Goal: Task Accomplishment & Management: Complete application form

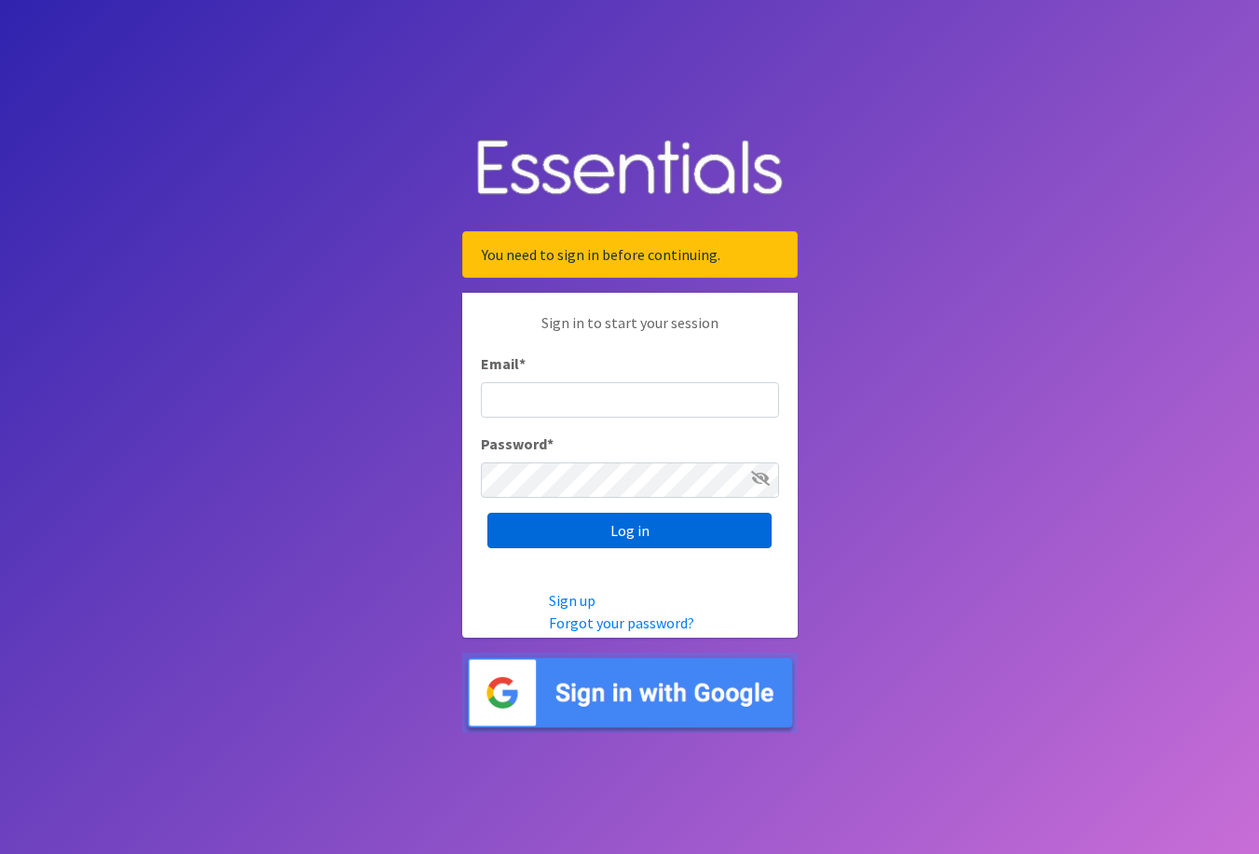
type input "[EMAIL_ADDRESS][DOMAIN_NAME]"
click at [615, 518] on input "Log in" at bounding box center [629, 529] width 284 height 35
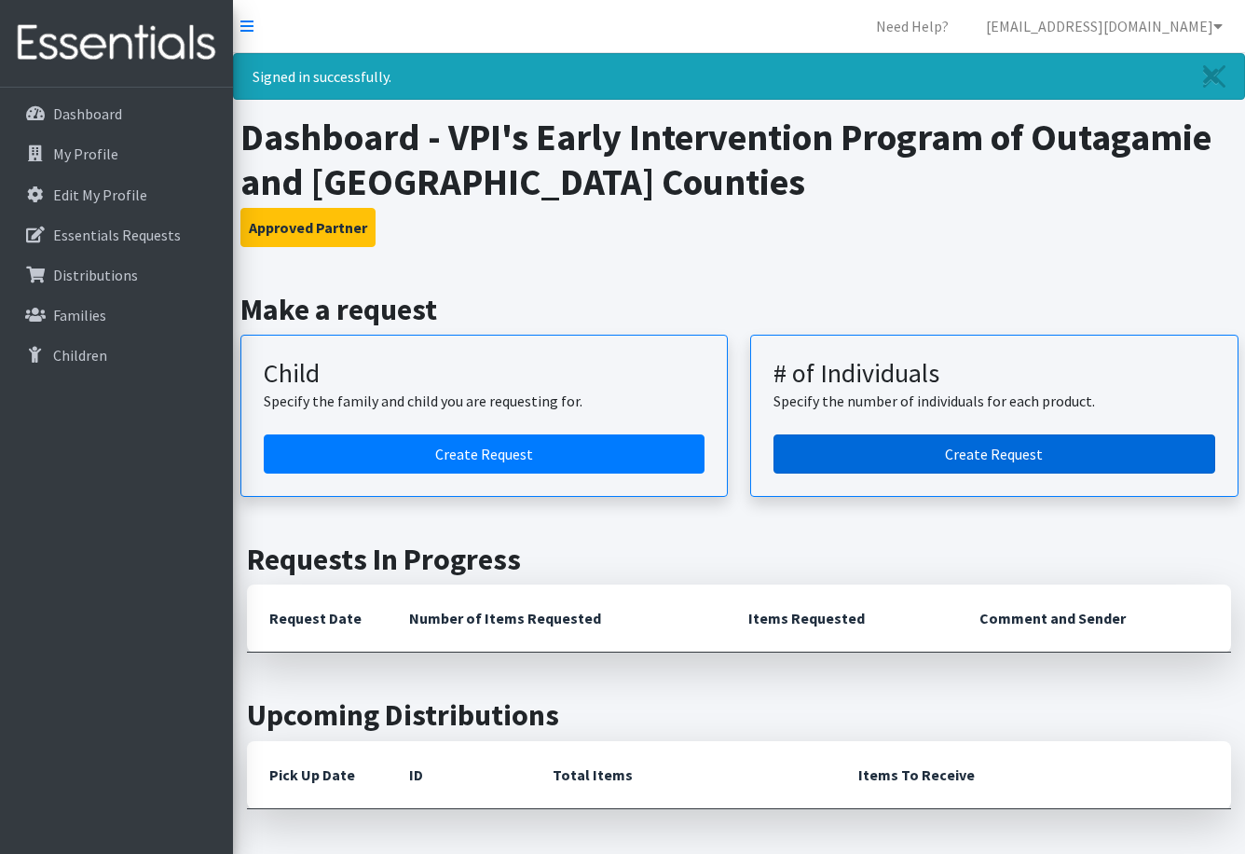
click at [857, 453] on link "Create Request" at bounding box center [994, 453] width 442 height 39
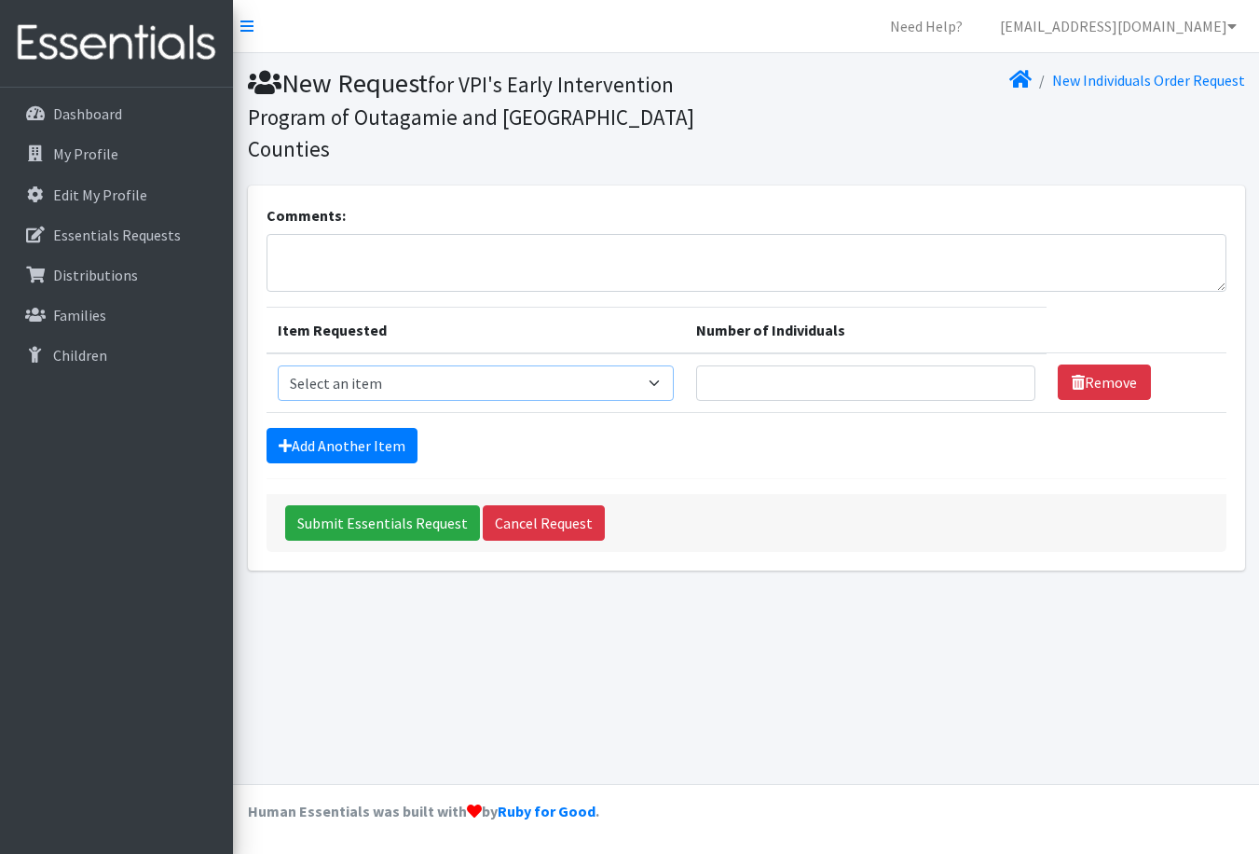
click at [494, 365] on select "Select an item (Newborn) (Preemie) (Size 1) (Size 2) (Size 3) (Size 4) (Size 5)…" at bounding box center [476, 382] width 396 height 35
select select "14488"
click at [278, 365] on select "Select an item (Newborn) (Preemie) (Size 1) (Size 2) (Size 3) (Size 4) (Size 5)…" at bounding box center [476, 382] width 396 height 35
click at [858, 365] on input "Number of Individuals" at bounding box center [866, 382] width 340 height 35
type input "12"
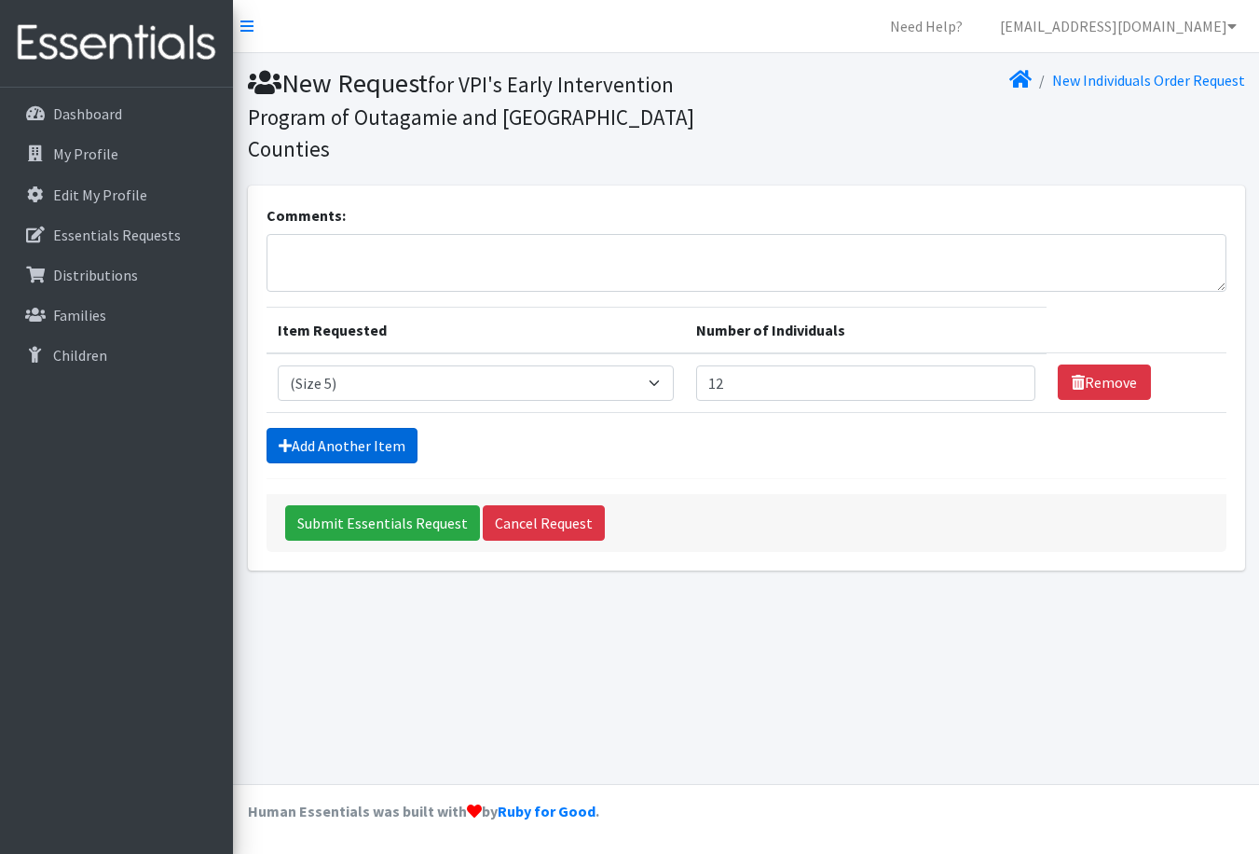
click at [353, 428] on link "Add Another Item" at bounding box center [341, 445] width 151 height 35
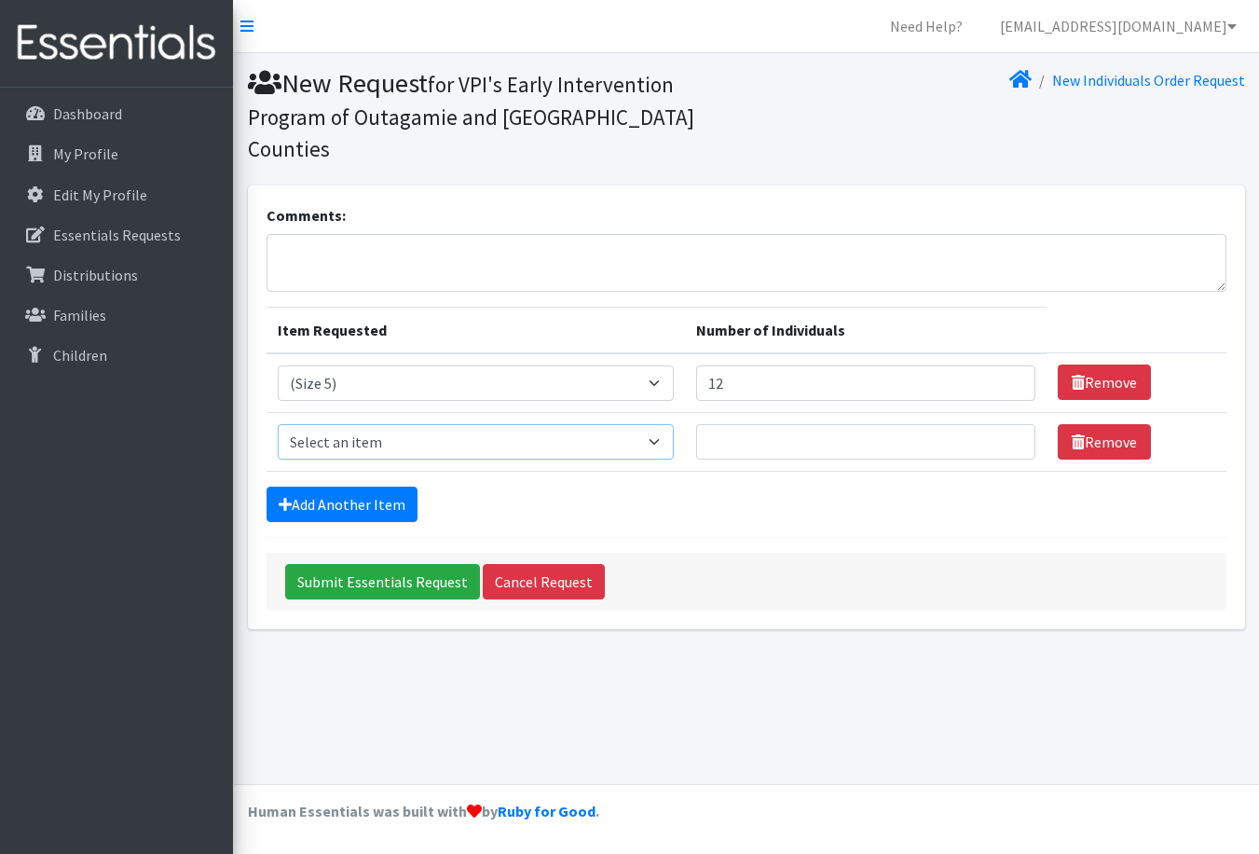
click at [351, 424] on select "Select an item (Newborn) (Preemie) (Size 1) (Size 2) (Size 3) (Size 4) (Size 5)…" at bounding box center [476, 441] width 396 height 35
select select "14491"
click at [278, 424] on select "Select an item (Newborn) (Preemie) (Size 1) (Size 2) (Size 3) (Size 4) (Size 5)…" at bounding box center [476, 441] width 396 height 35
click at [755, 424] on input "Number of Individuals" at bounding box center [866, 441] width 340 height 35
type input "12"
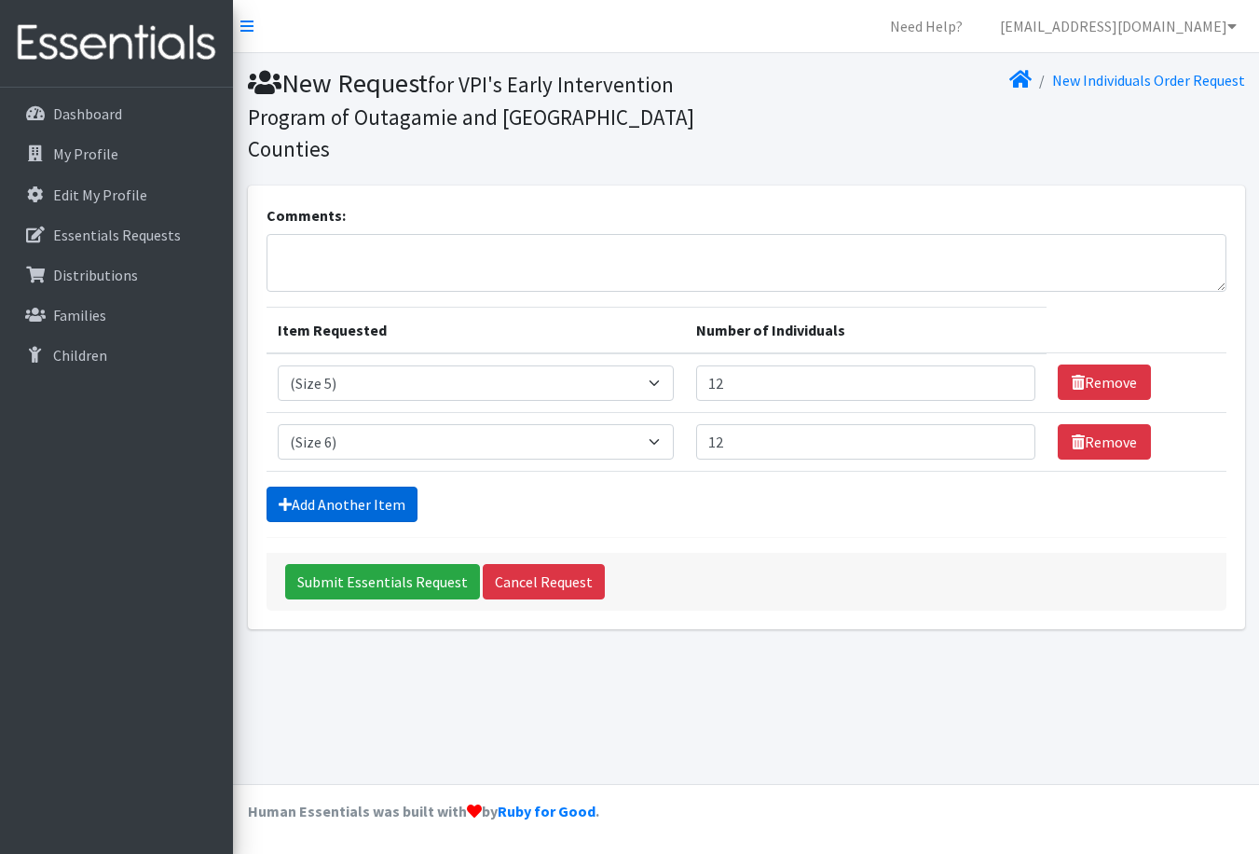
click at [348, 486] on link "Add Another Item" at bounding box center [341, 503] width 151 height 35
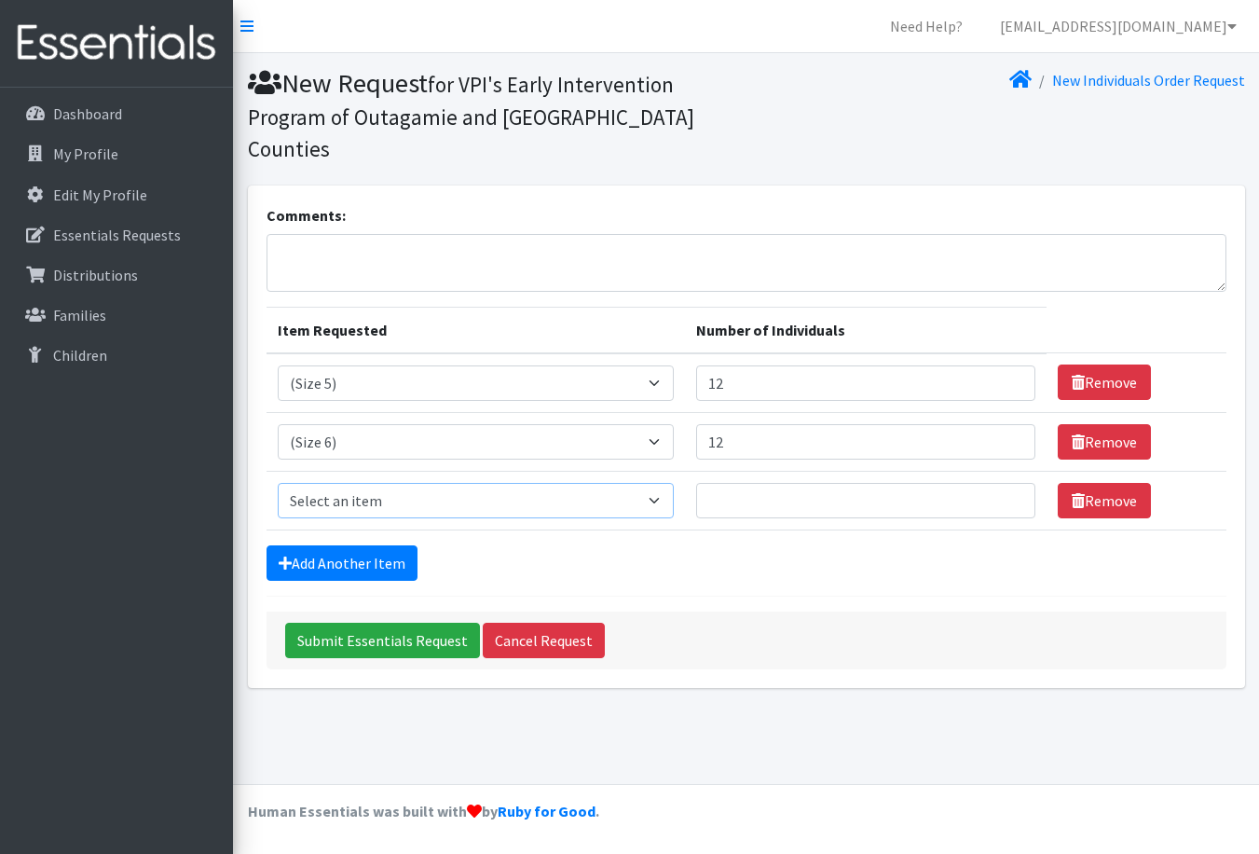
click at [348, 483] on select "Select an item (Newborn) (Preemie) (Size 1) (Size 2) (Size 3) (Size 4) (Size 5)…" at bounding box center [476, 500] width 396 height 35
select select "14953"
click at [278, 483] on select "Select an item (Newborn) (Preemie) (Size 1) (Size 2) (Size 3) (Size 4) (Size 5)…" at bounding box center [476, 500] width 396 height 35
click at [740, 483] on input "Number of Individuals" at bounding box center [866, 500] width 340 height 35
type input "12"
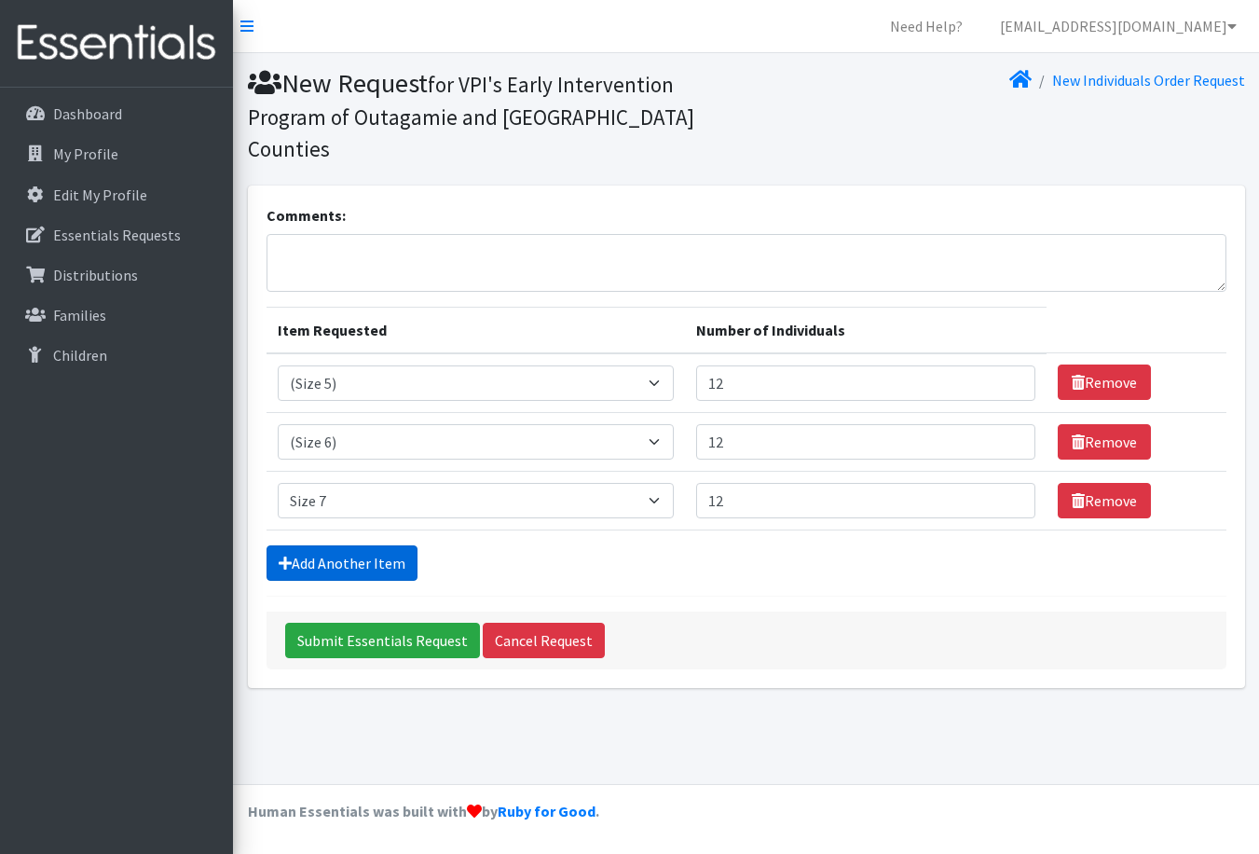
click at [314, 545] on link "Add Another Item" at bounding box center [341, 562] width 151 height 35
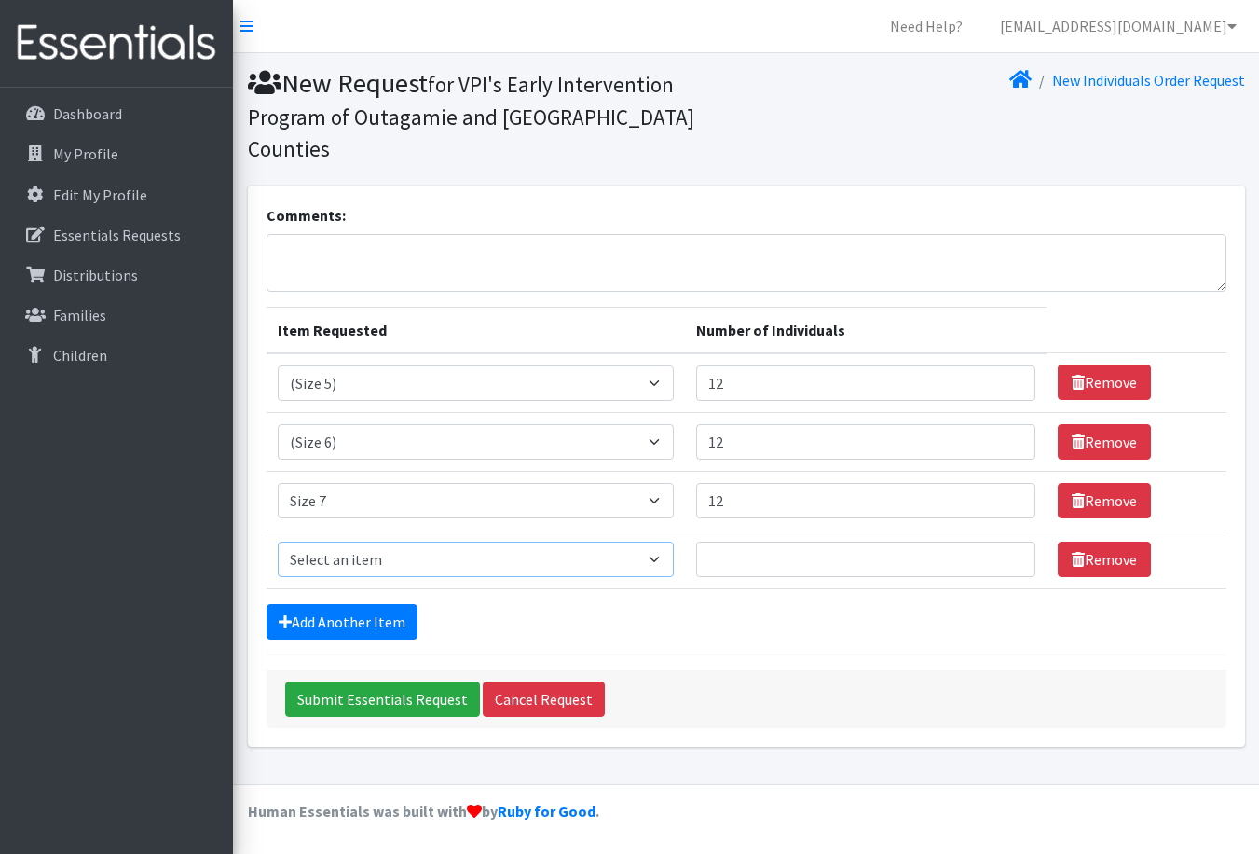
click at [408, 541] on select "Select an item (Newborn) (Preemie) (Size 1) (Size 2) (Size 3) (Size 4) (Size 5)…" at bounding box center [476, 558] width 396 height 35
click at [662, 604] on div "Add Another Item" at bounding box center [746, 621] width 960 height 35
click at [1072, 552] on icon at bounding box center [1078, 559] width 13 height 15
click at [1090, 541] on link "Remove" at bounding box center [1104, 558] width 93 height 35
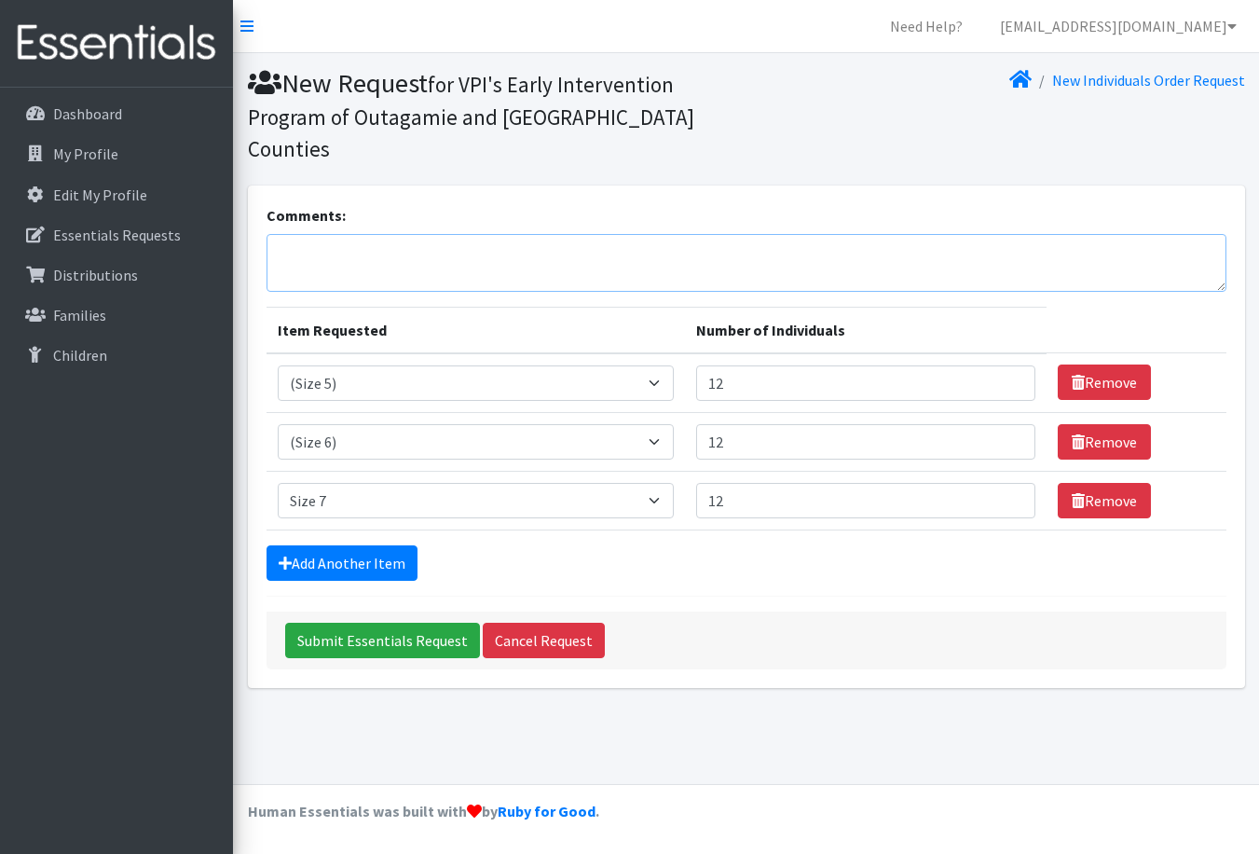
click at [393, 235] on textarea "Comments:" at bounding box center [746, 263] width 960 height 58
drag, startPoint x: 359, startPoint y: 219, endPoint x: 325, endPoint y: 221, distance: 33.6
click at [325, 234] on textarea "Pick up date: October 9th" at bounding box center [746, 263] width 960 height 58
click at [314, 234] on textarea "Pick up [DATE]" at bounding box center [746, 263] width 960 height 58
click at [356, 234] on textarea "Pick up [DATE]" at bounding box center [746, 263] width 960 height 58
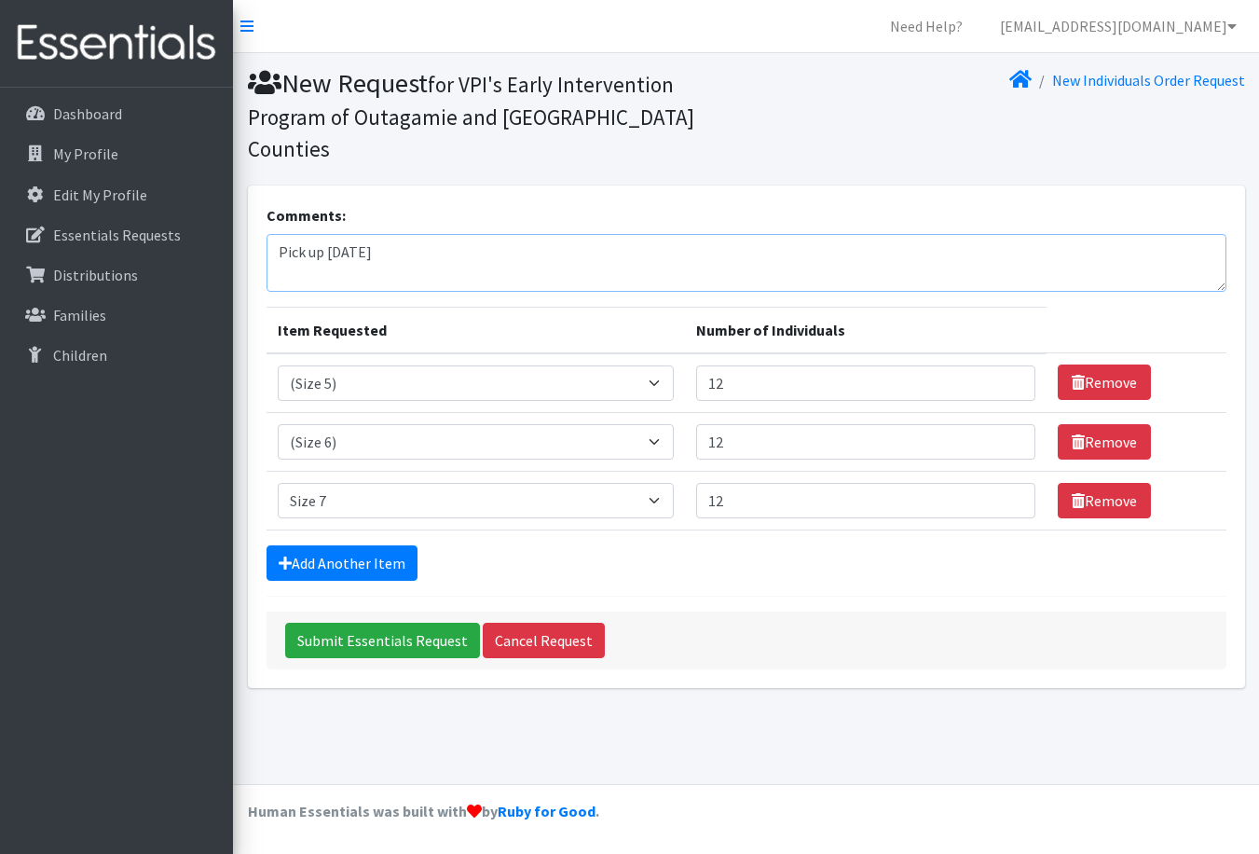
click at [466, 234] on textarea "Pick up [DATE]" at bounding box center [746, 263] width 960 height 58
type textarea "Pick up [DATE]"
click at [343, 545] on link "Add Another Item" at bounding box center [341, 562] width 151 height 35
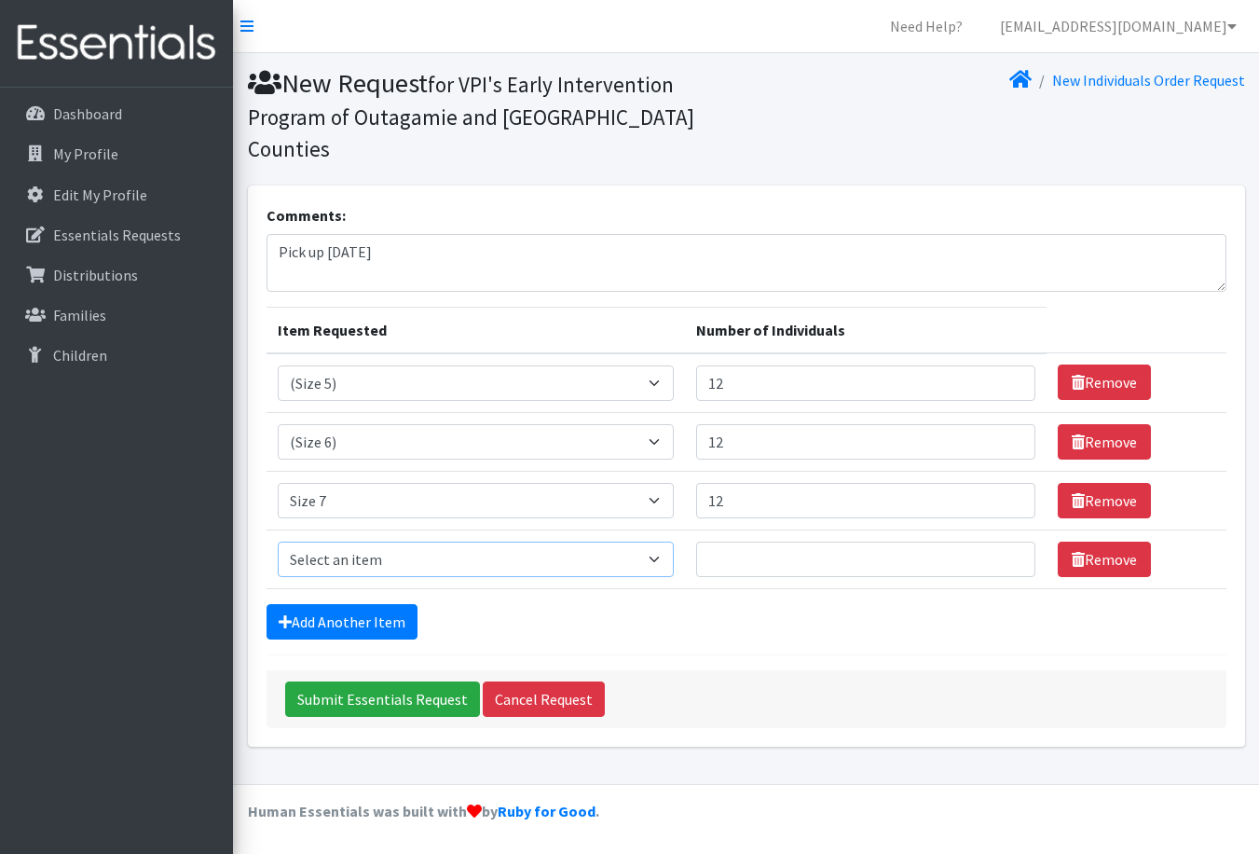
click at [392, 541] on select "Select an item (Newborn) (Preemie) (Size 1) (Size 2) (Size 3) (Size 4) (Size 5)…" at bounding box center [476, 558] width 396 height 35
select select "14512"
click at [278, 541] on select "Select an item (Newborn) (Preemie) (Size 1) (Size 2) (Size 3) (Size 4) (Size 5)…" at bounding box center [476, 558] width 396 height 35
click at [1086, 541] on link "Remove" at bounding box center [1104, 558] width 93 height 35
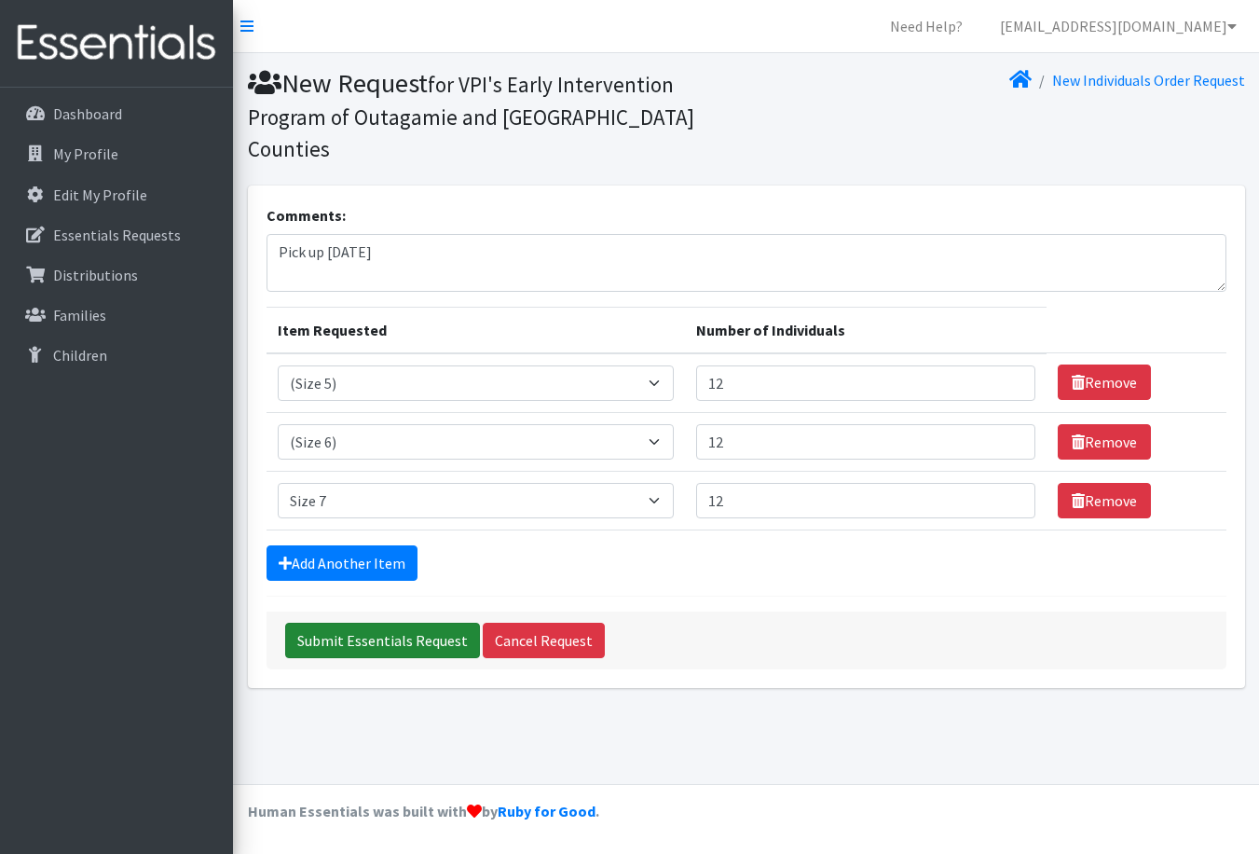
click at [399, 622] on input "Submit Essentials Request" at bounding box center [382, 639] width 195 height 35
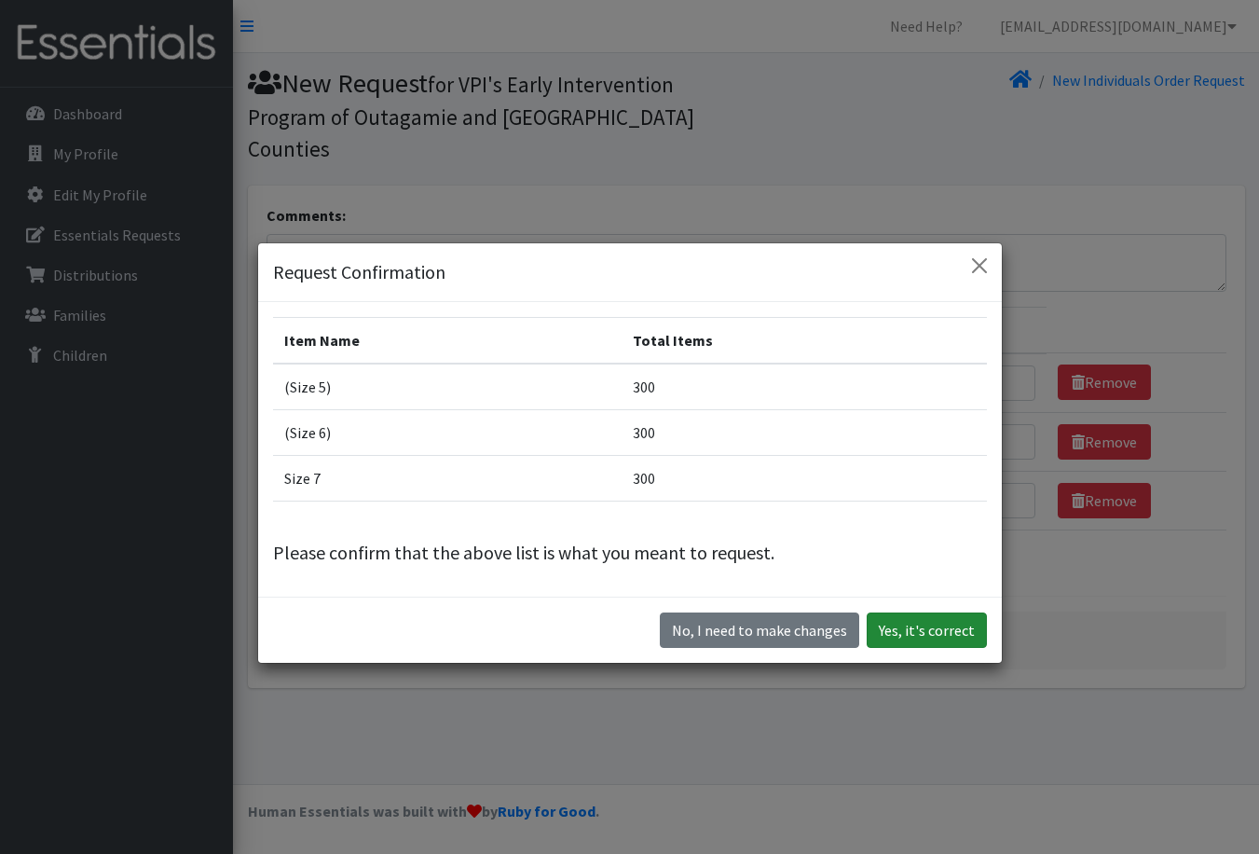
click at [940, 627] on button "Yes, it's correct" at bounding box center [927, 629] width 120 height 35
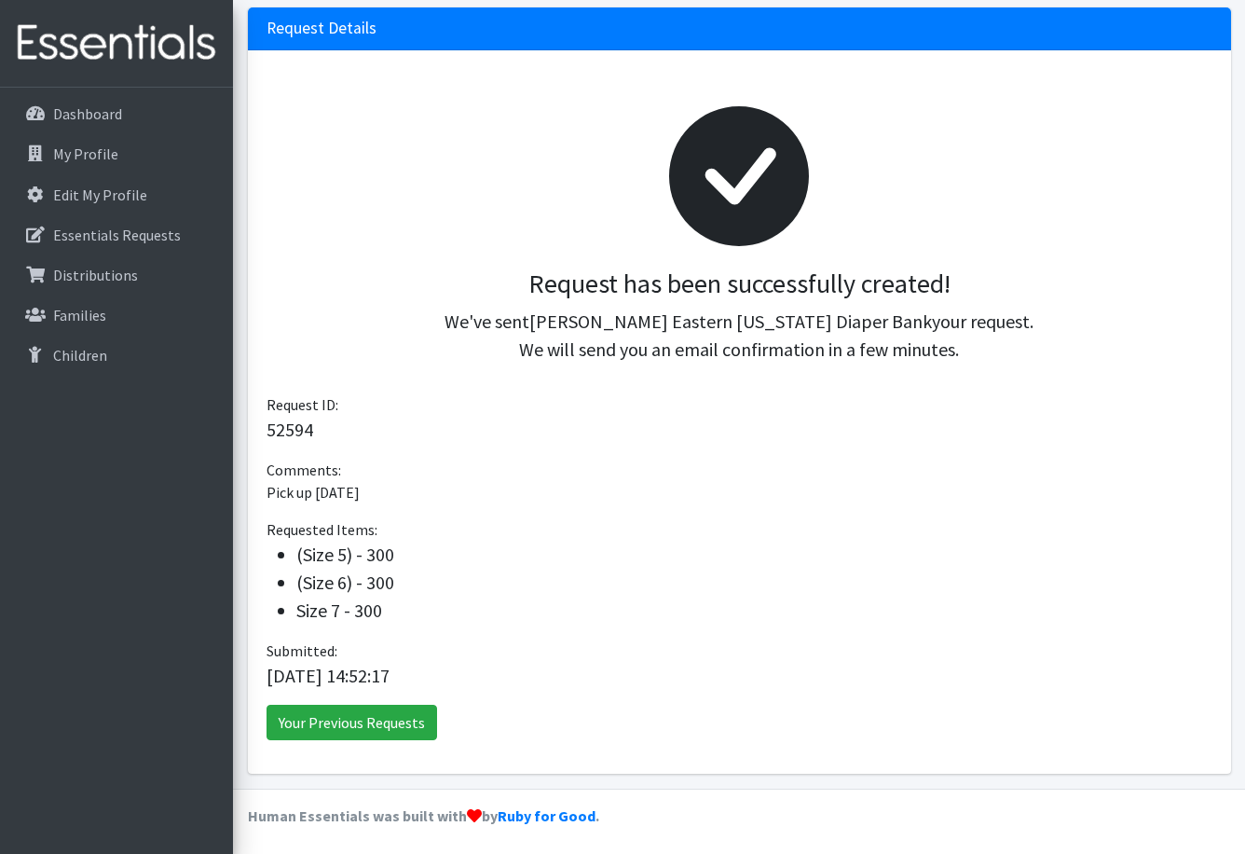
scroll to position [212, 0]
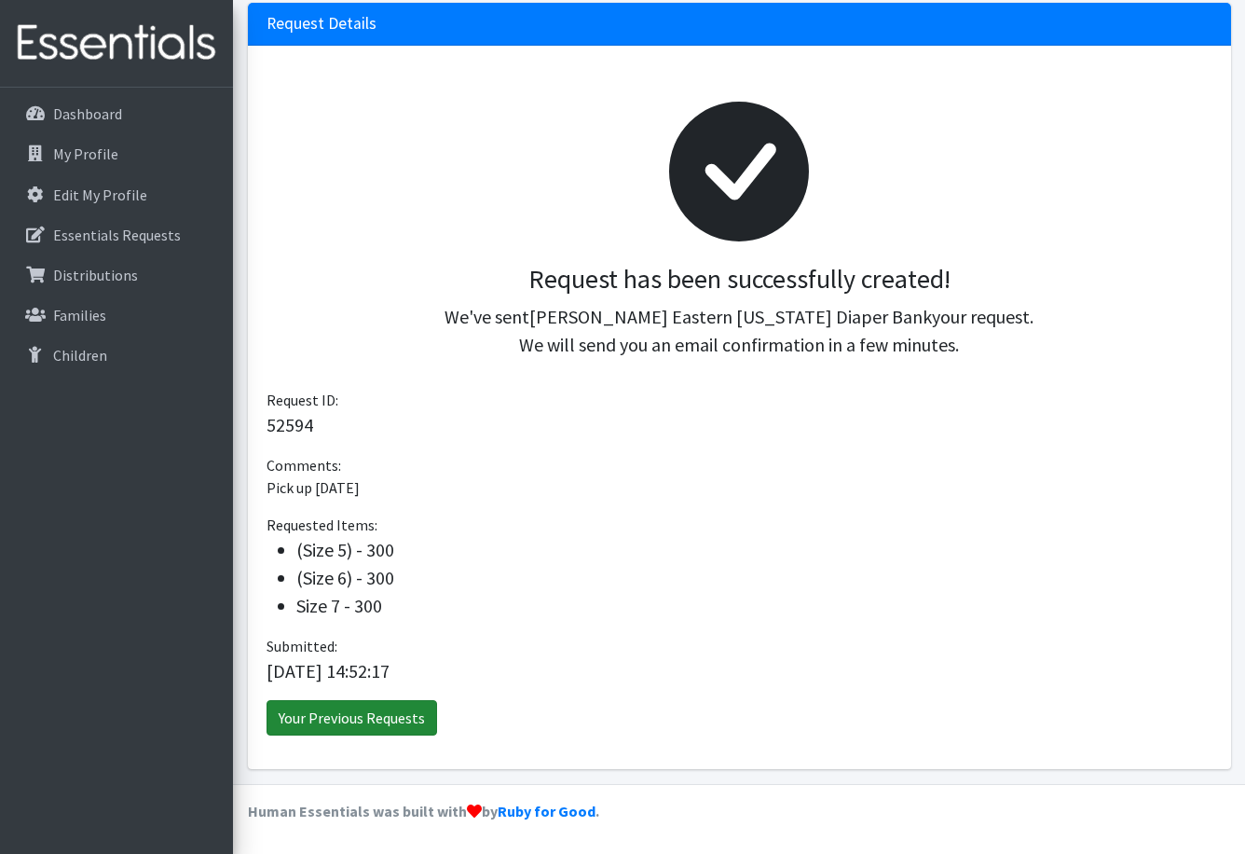
click at [383, 714] on link "Your Previous Requests" at bounding box center [351, 717] width 171 height 35
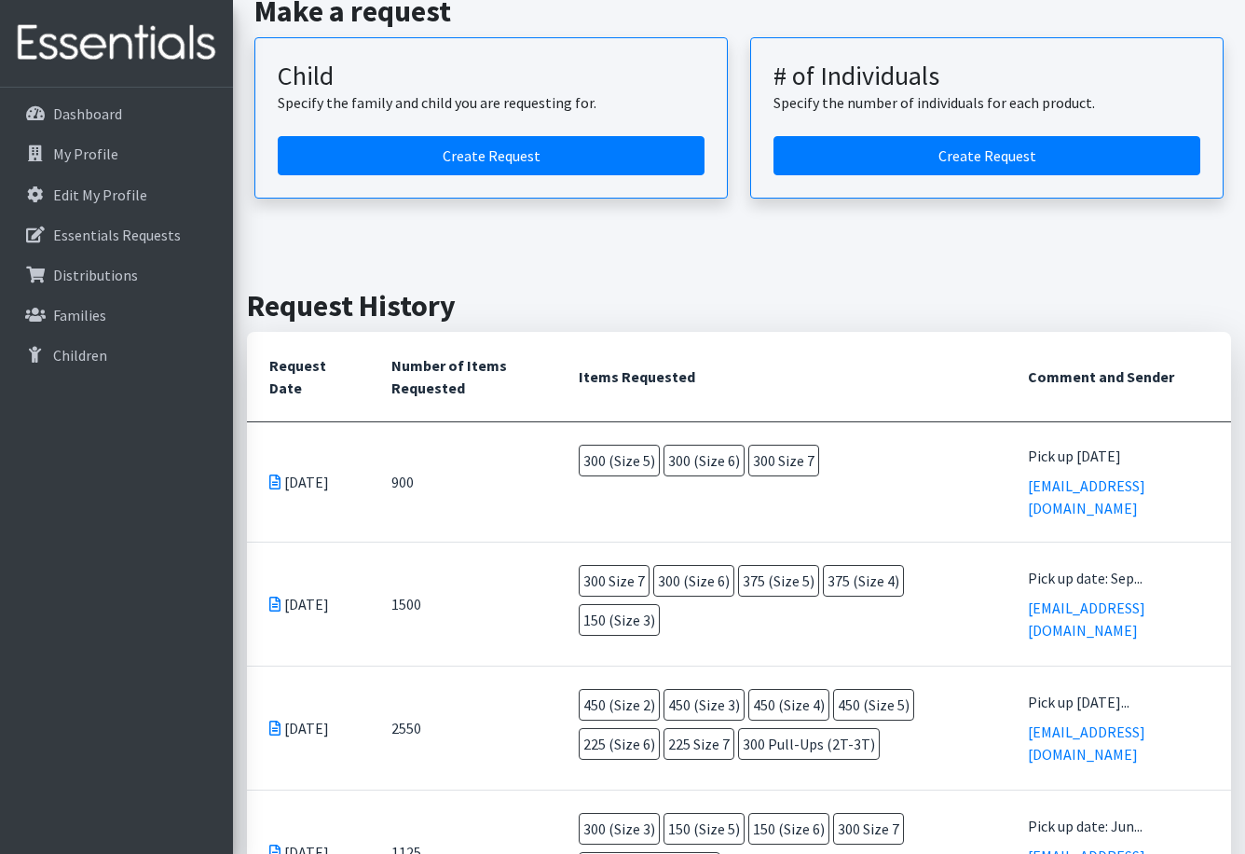
scroll to position [280, 0]
